Goal: Use online tool/utility

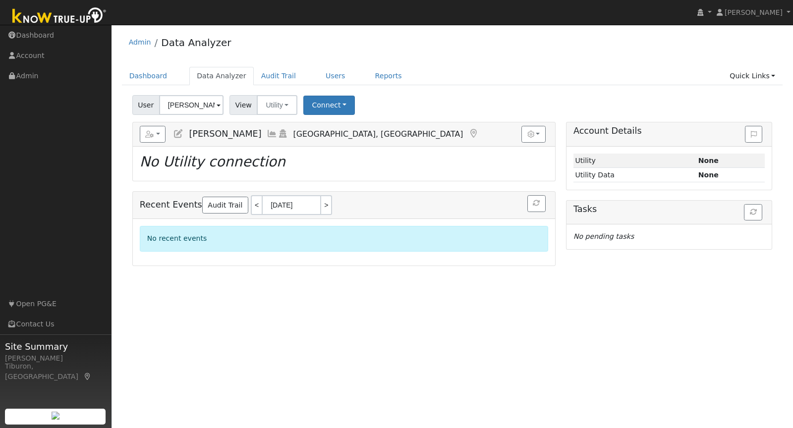
click at [180, 106] on input "[PERSON_NAME]" at bounding box center [191, 105] width 64 height 20
click at [182, 108] on input "[PERSON_NAME]" at bounding box center [191, 105] width 64 height 20
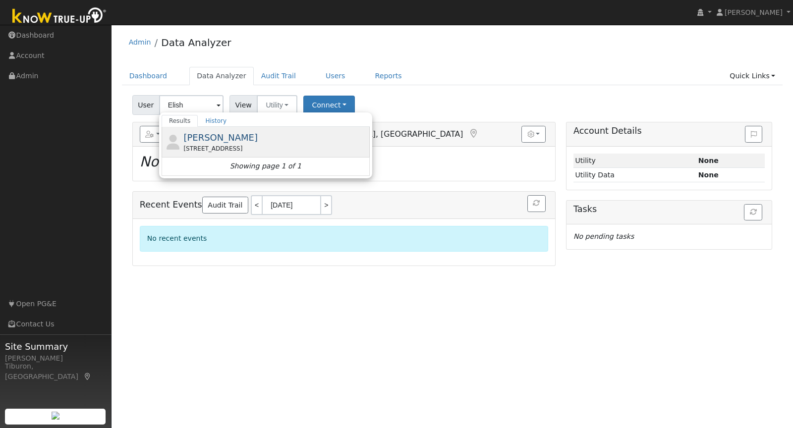
click at [212, 146] on div "[STREET_ADDRESS]" at bounding box center [275, 148] width 184 height 9
type input "[PERSON_NAME]"
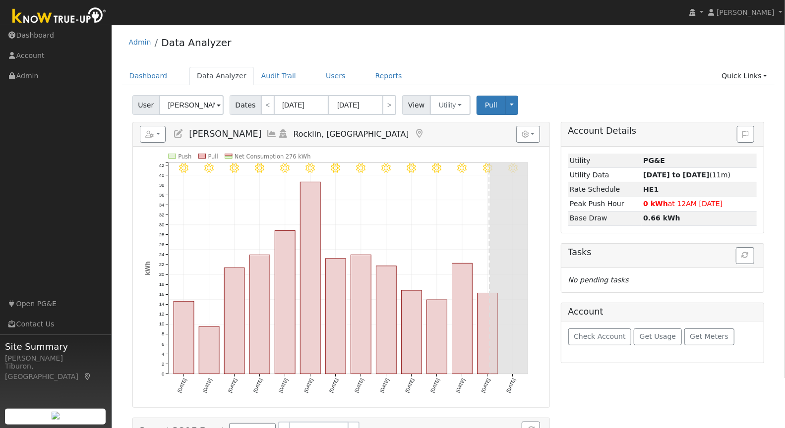
click at [296, 103] on input "[DATE]" at bounding box center [301, 105] width 55 height 20
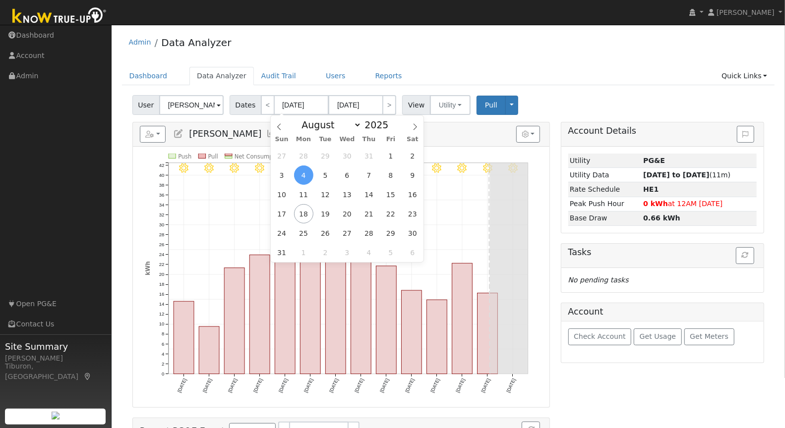
click at [393, 132] on div "January February March April May June July August September October November [D…" at bounding box center [347, 124] width 115 height 17
click at [391, 128] on span at bounding box center [394, 127] width 7 height 5
type input "2024"
click at [369, 157] on span "1" at bounding box center [368, 155] width 19 height 19
type input "[DATE]"
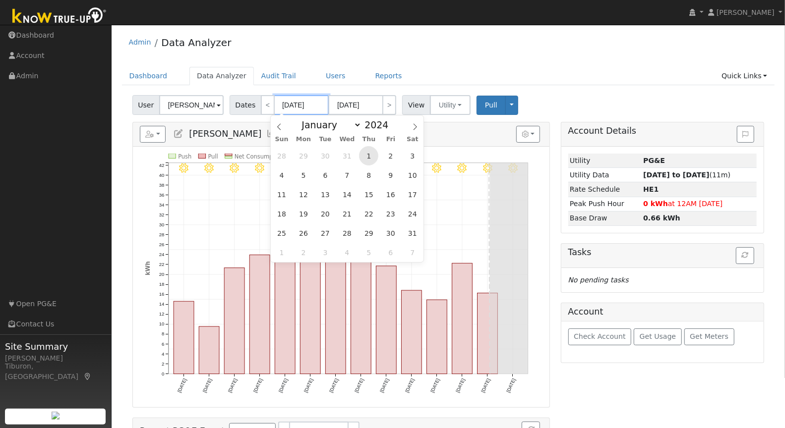
type input "[DATE]"
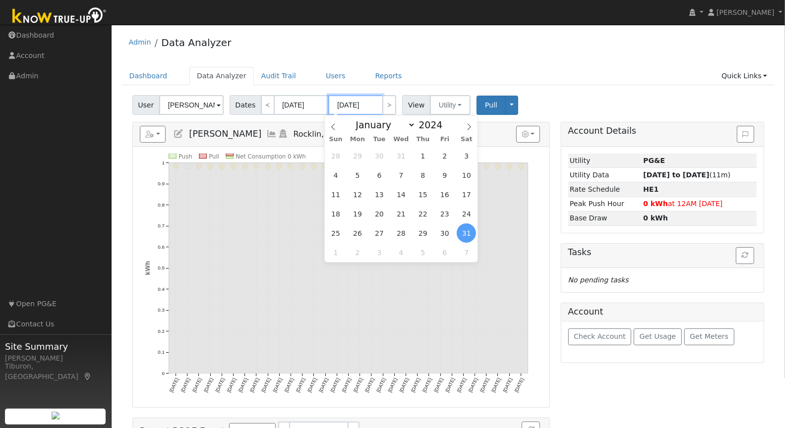
click at [364, 103] on input "[DATE]" at bounding box center [355, 105] width 55 height 20
click at [446, 121] on span at bounding box center [448, 122] width 7 height 5
type input "2025"
click at [421, 155] on span "31" at bounding box center [422, 155] width 19 height 19
type input "[DATE]"
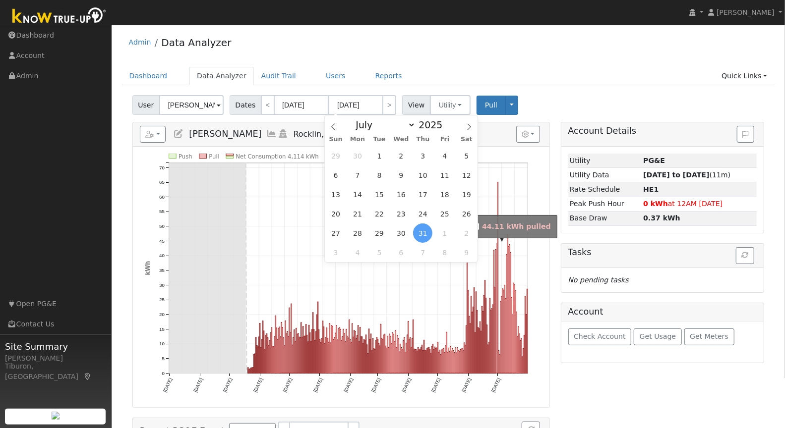
click at [497, 319] on rect "onclick=""" at bounding box center [496, 309] width 1 height 130
type input "[DATE]"
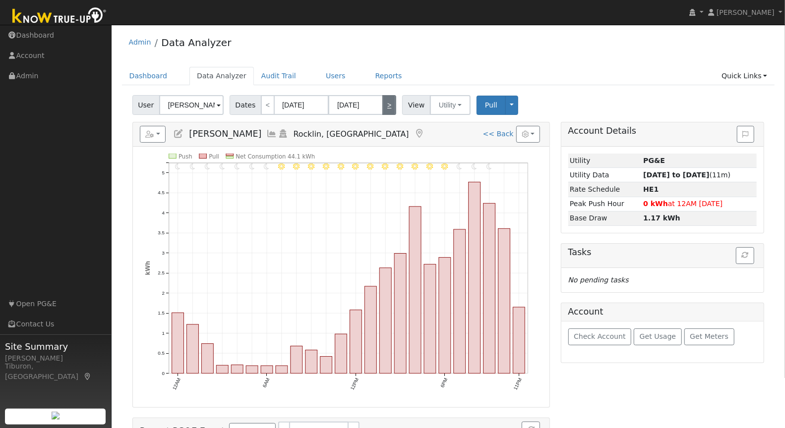
click at [387, 105] on link ">" at bounding box center [389, 105] width 14 height 20
type input "[DATE]"
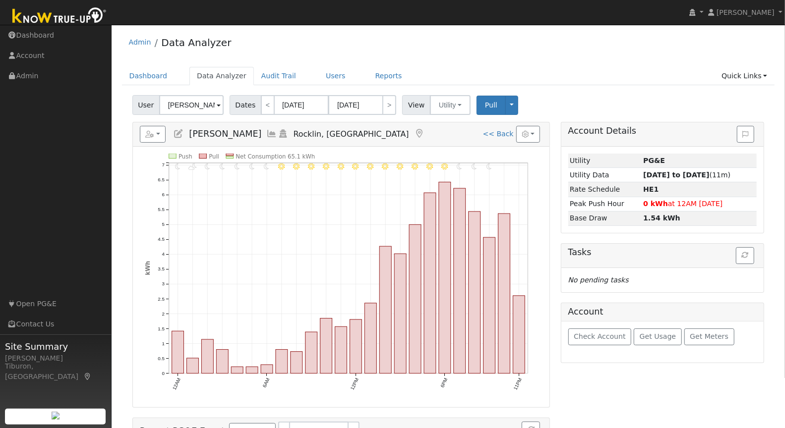
click at [611, 98] on div "User [PERSON_NAME] Account Default Account Default Account [STREET_ADDRESS] Pri…" at bounding box center [448, 103] width 636 height 23
